Goal: Navigation & Orientation: Go to known website

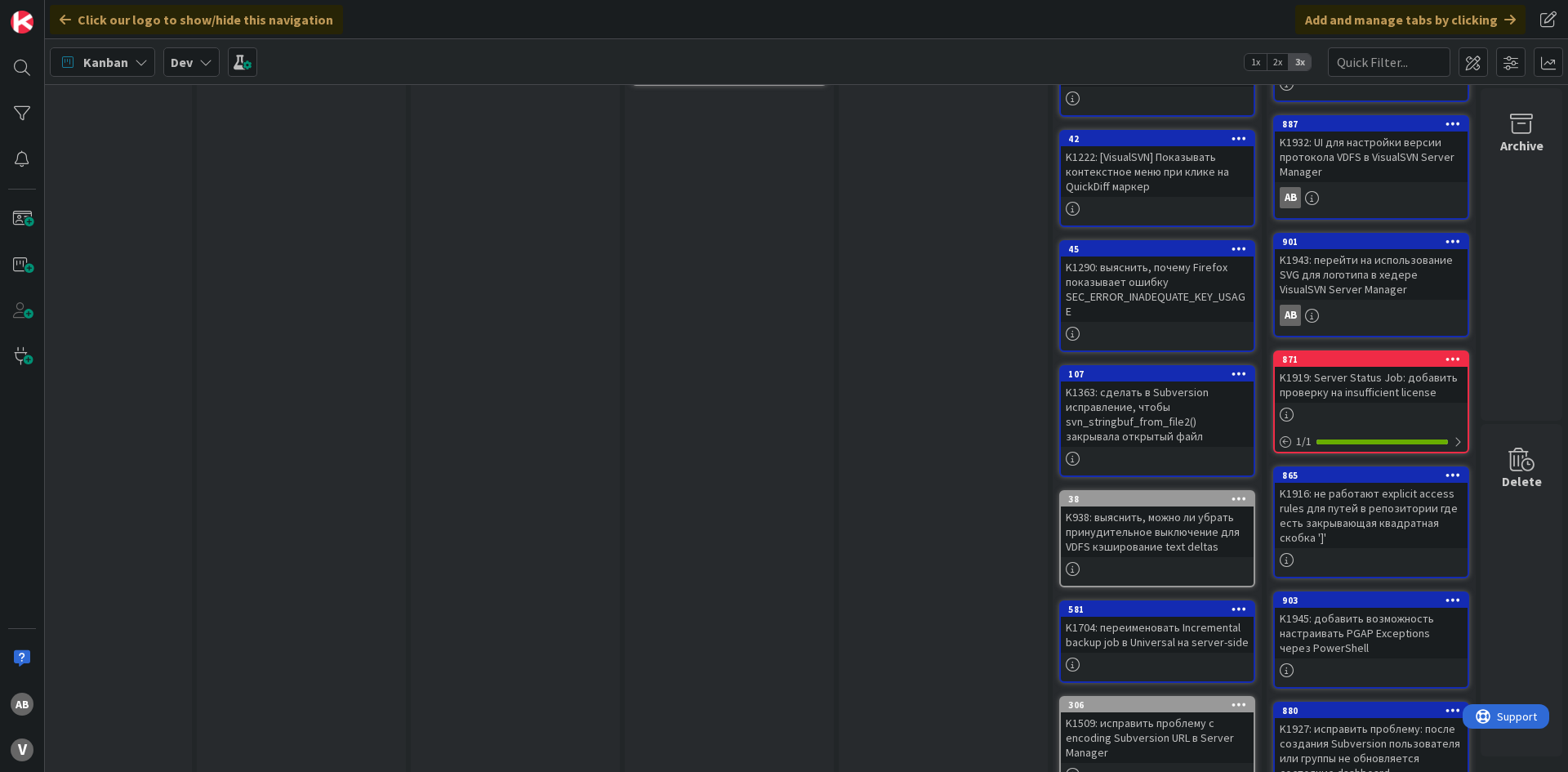
scroll to position [0, 962]
